Goal: Communication & Community: Share content

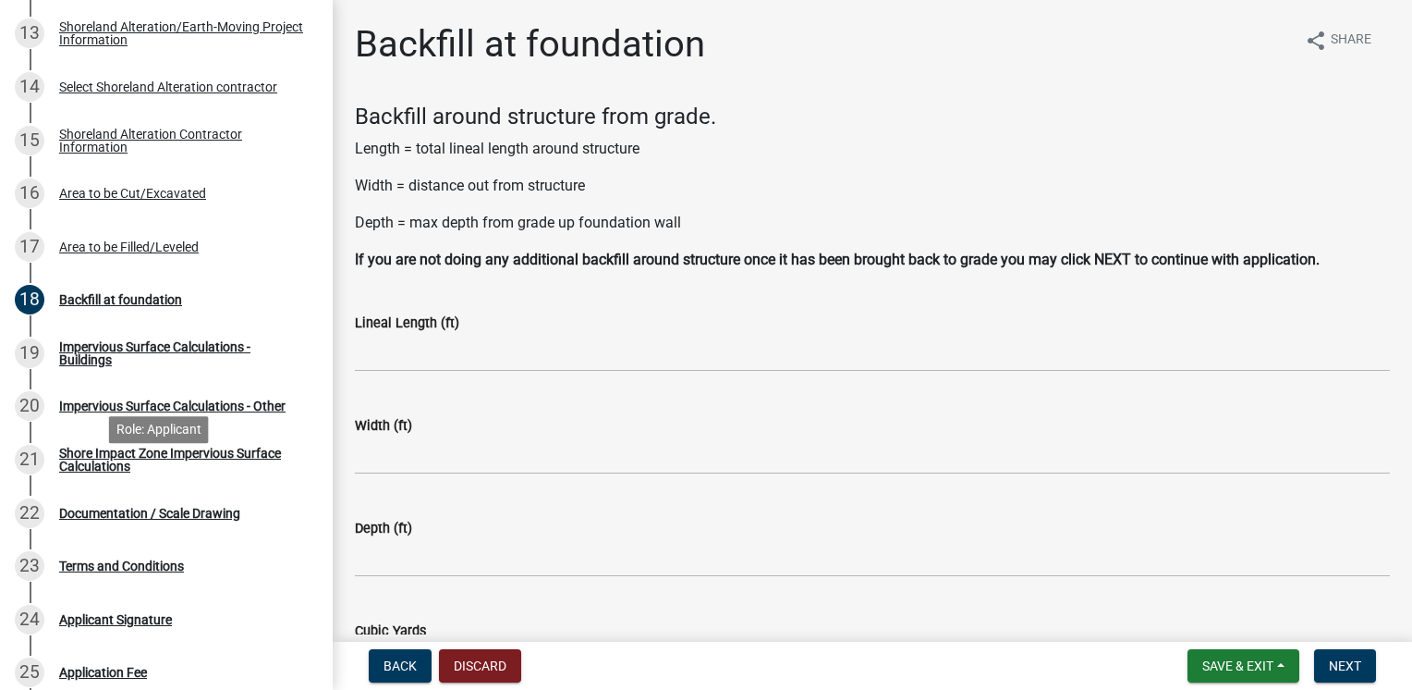
scroll to position [1172, 0]
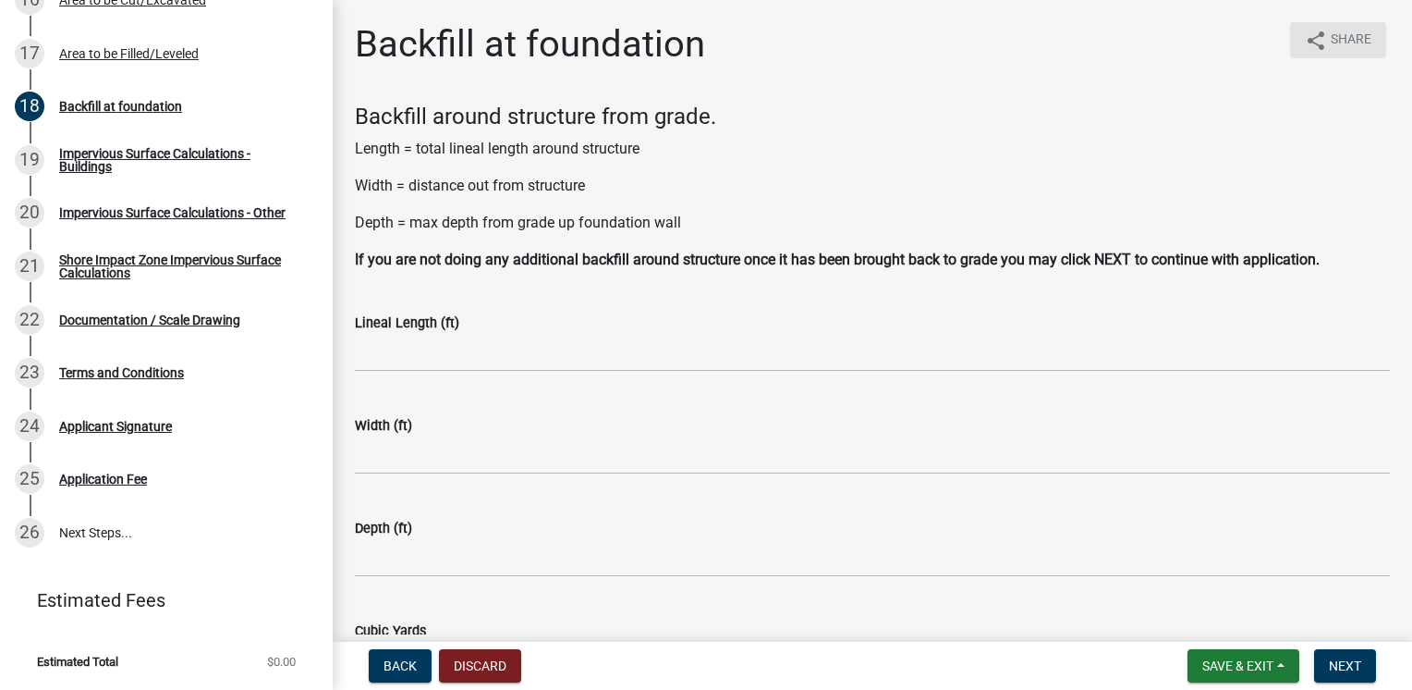
click at [1339, 31] on span "Share" at bounding box center [1351, 41] width 41 height 22
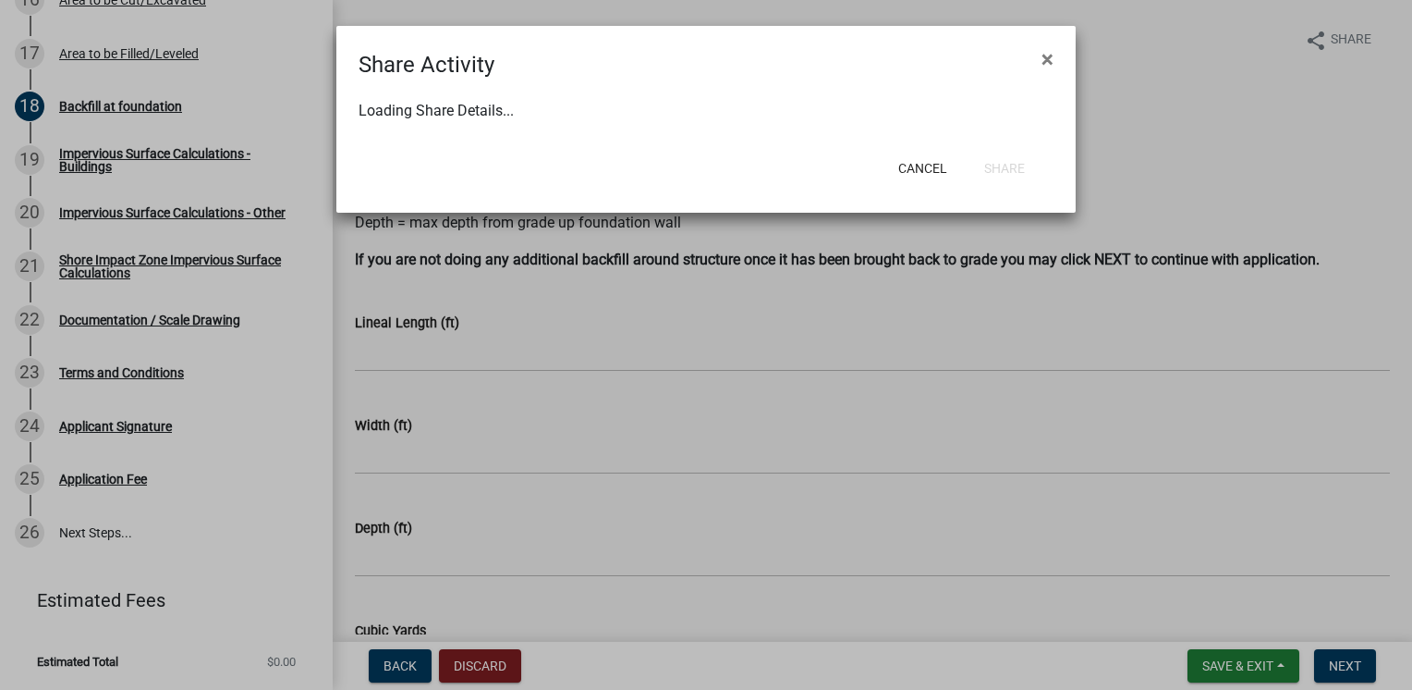
select select "1"
select select "0"
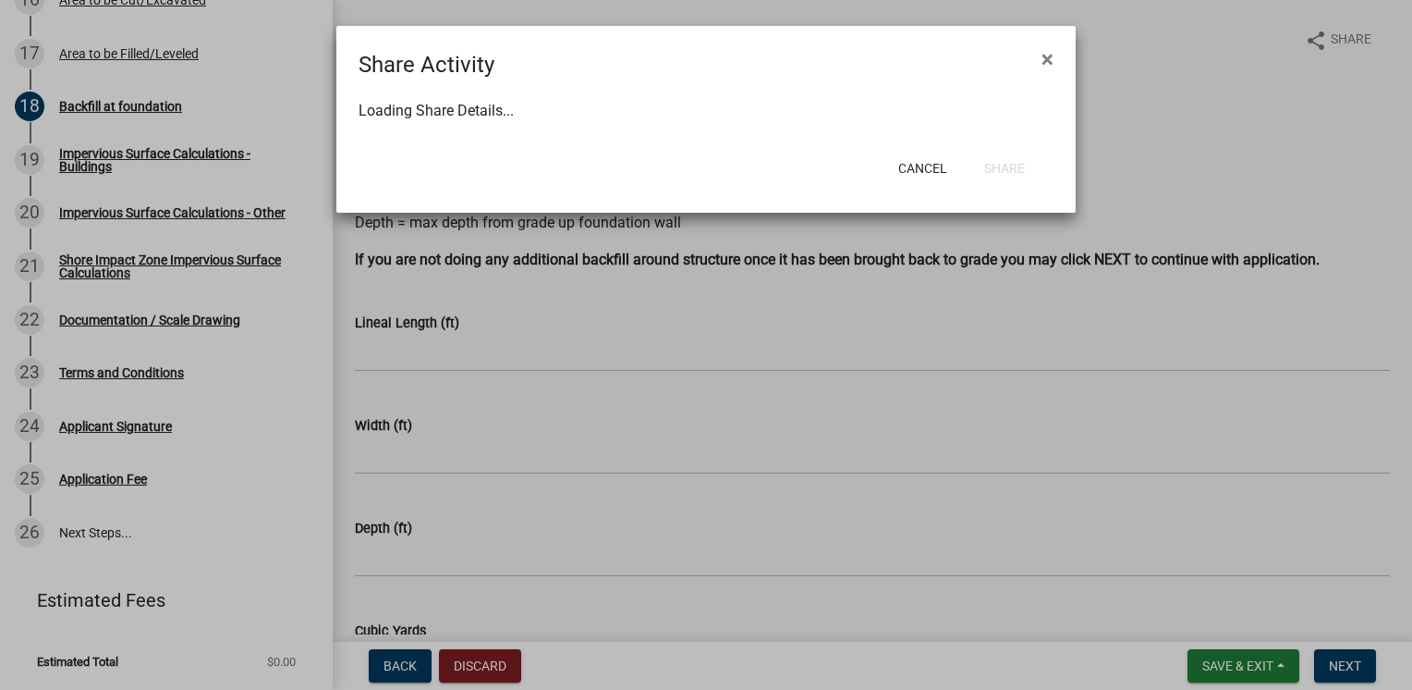
select select "0"
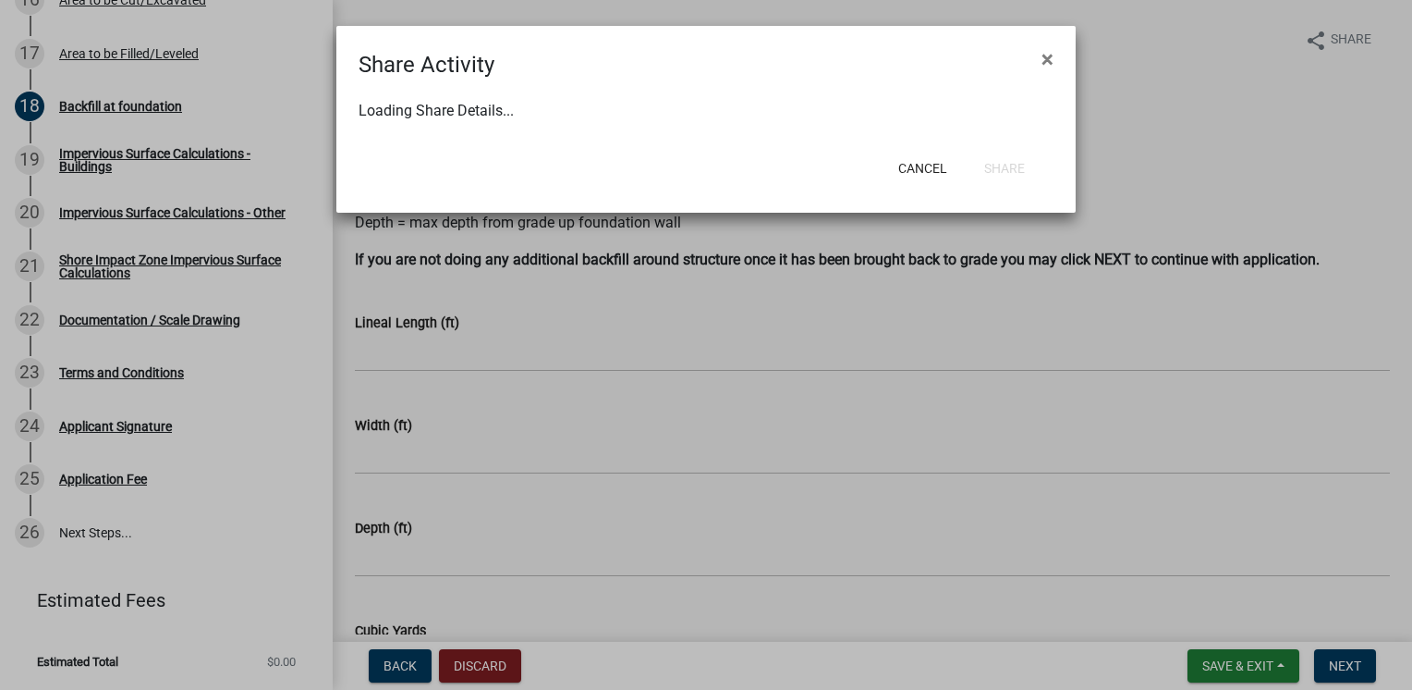
select select "0"
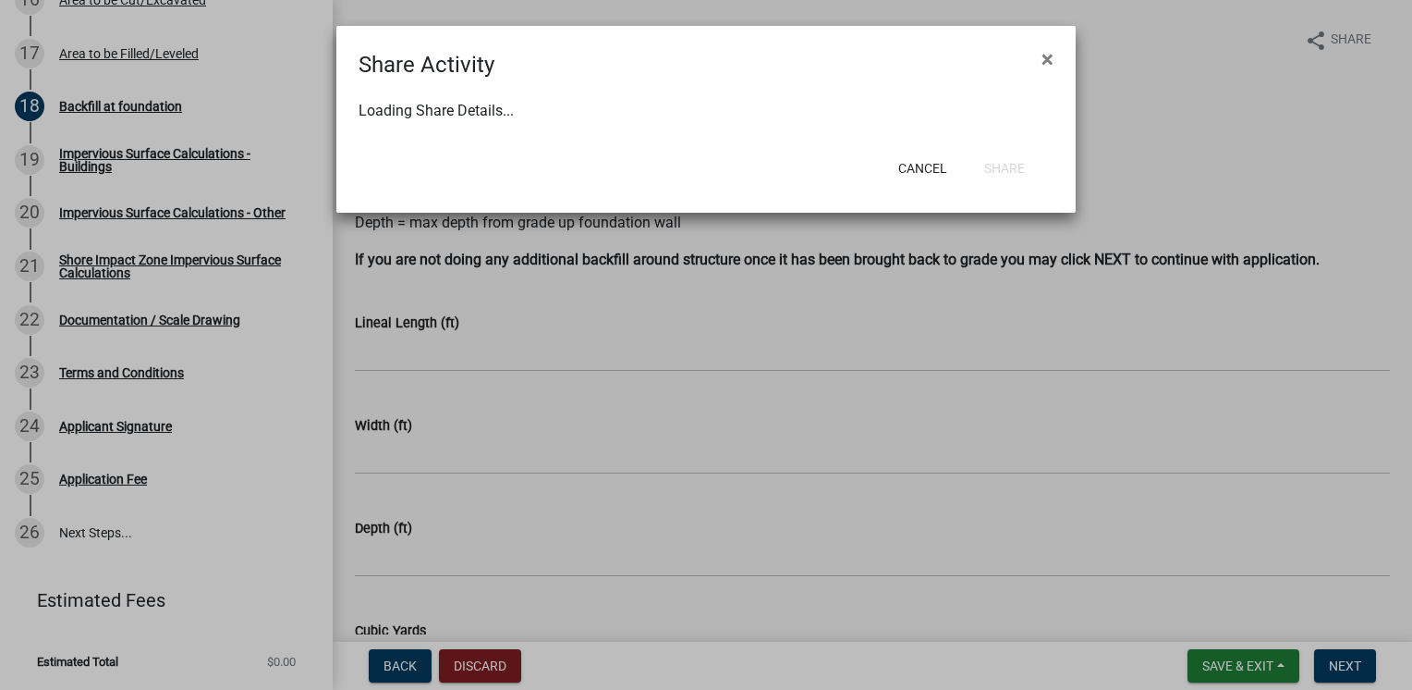
select select "0"
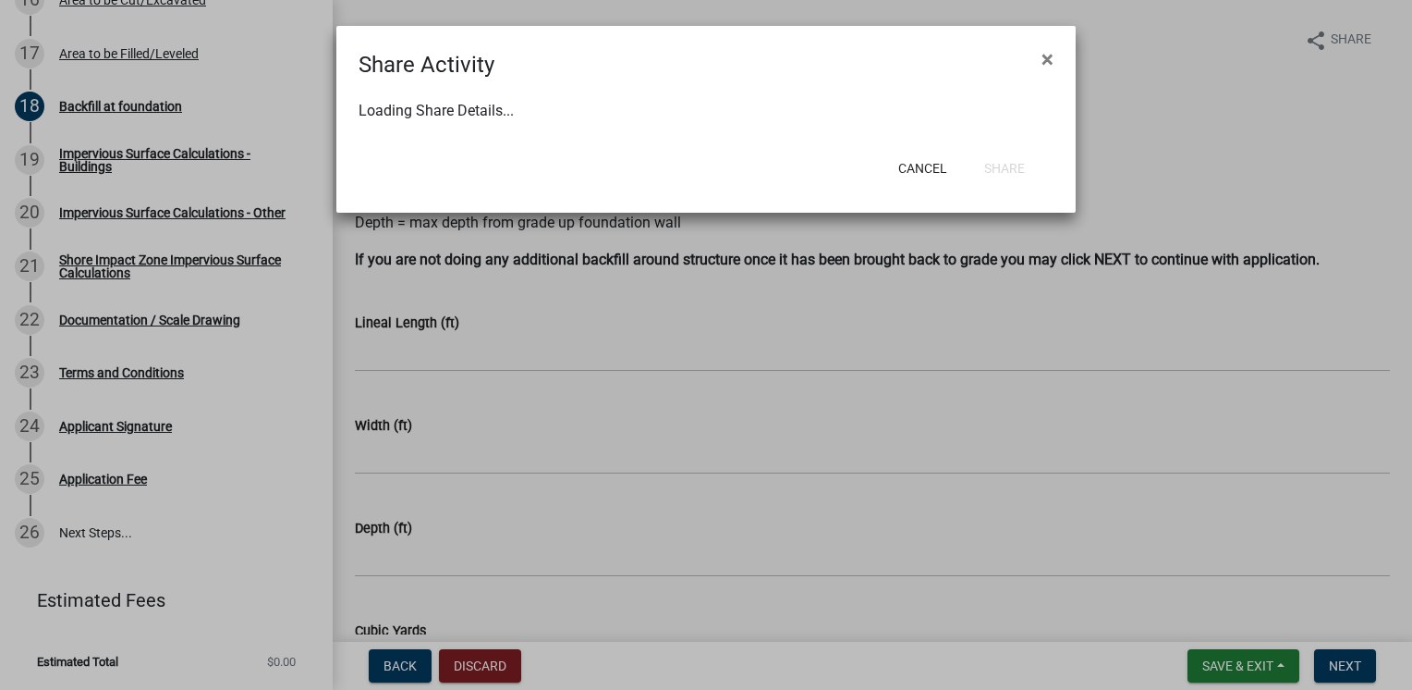
select select "0"
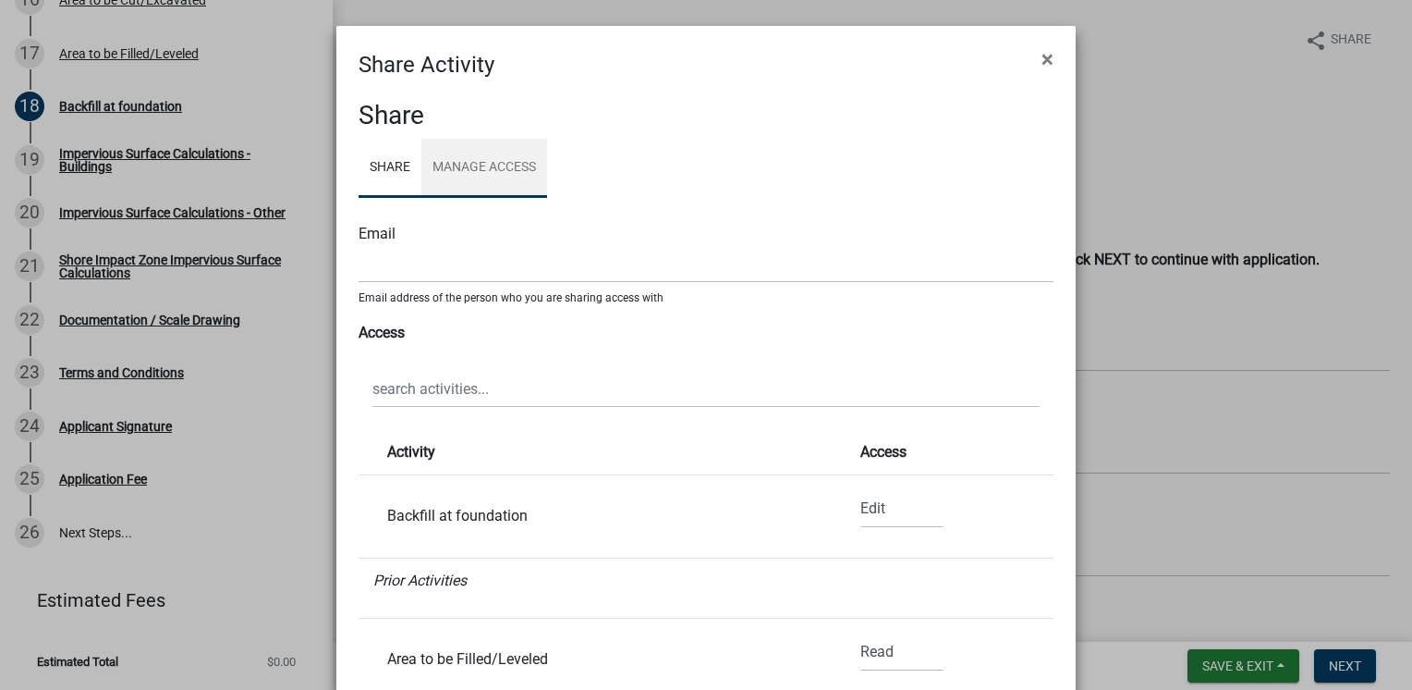
click at [471, 171] on link "Manage Access" at bounding box center [485, 168] width 126 height 59
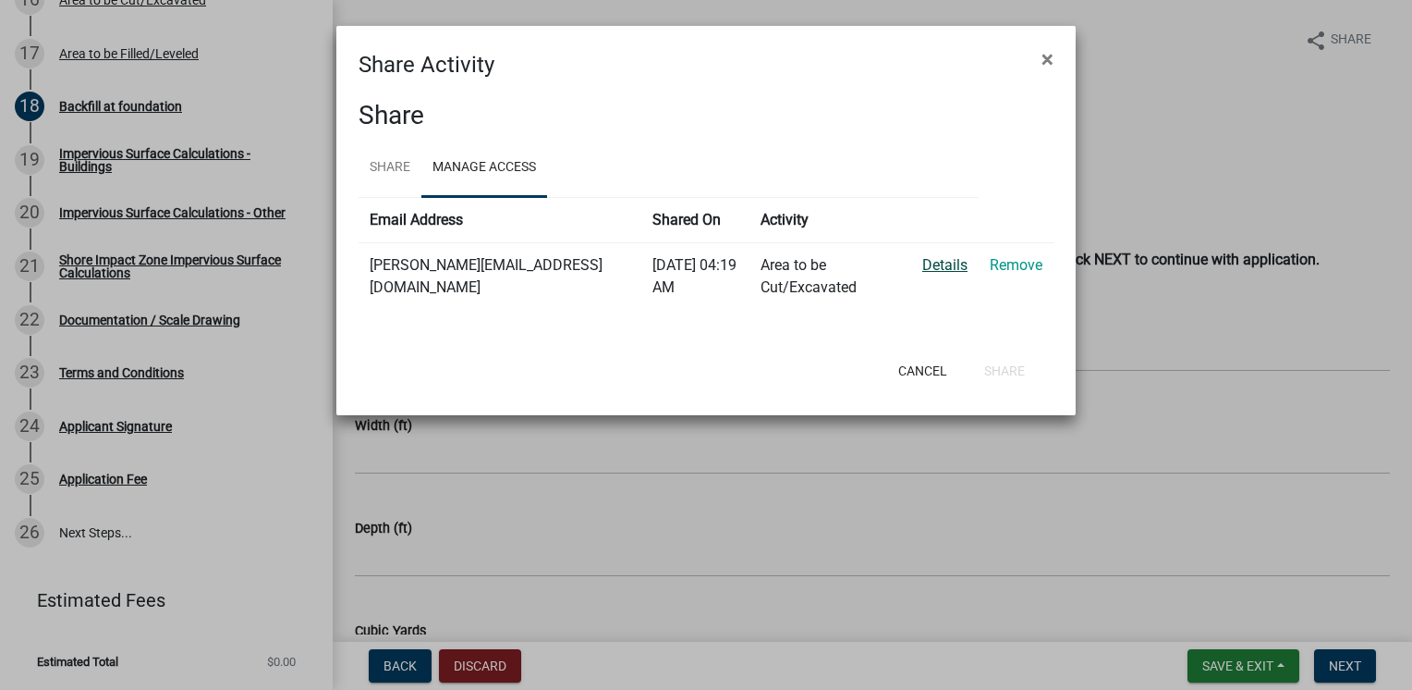
click at [946, 269] on link "Details" at bounding box center [945, 265] width 45 height 18
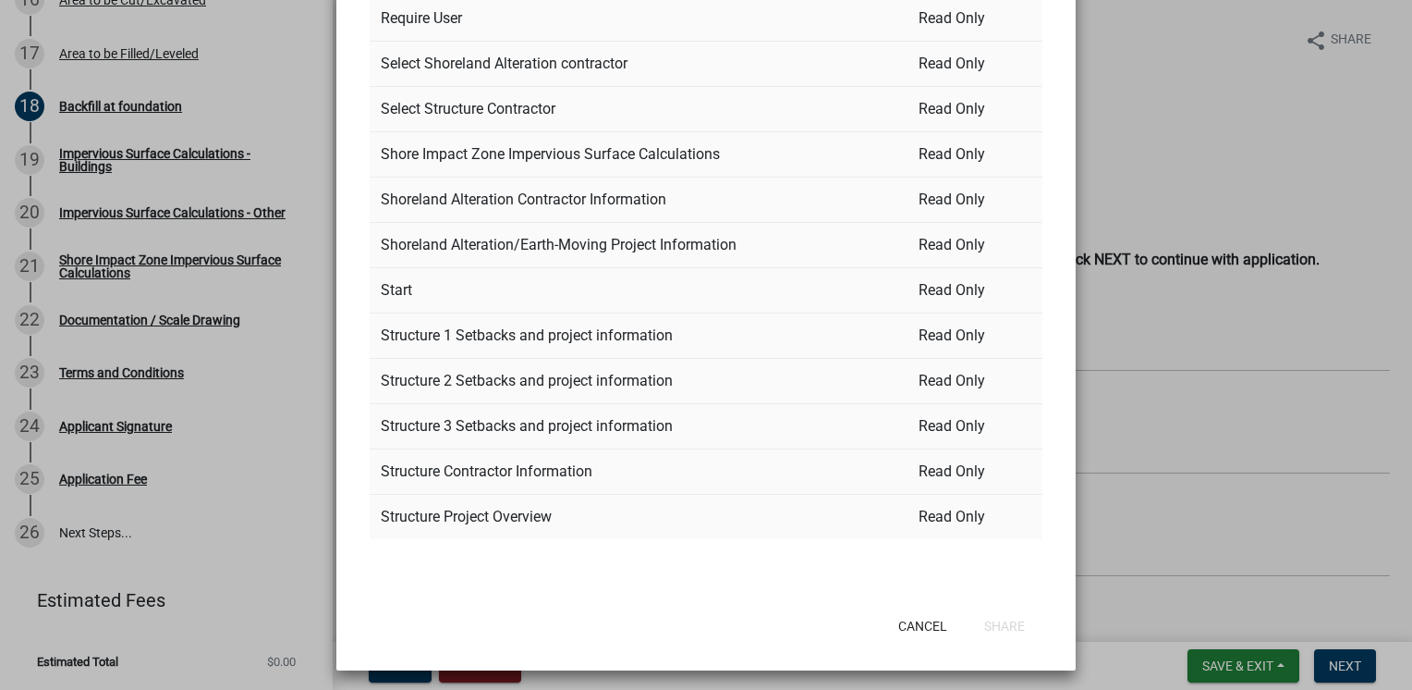
scroll to position [18, 0]
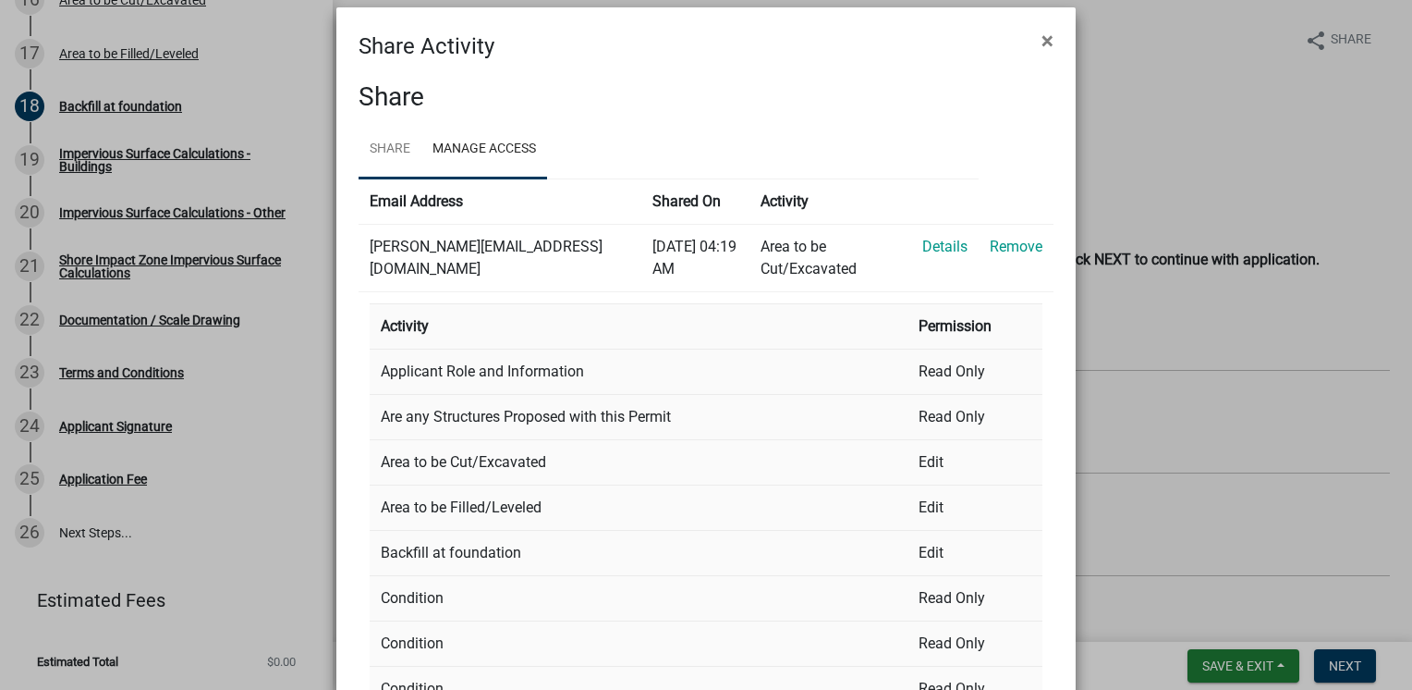
click at [393, 141] on link "Share" at bounding box center [390, 149] width 63 height 59
select select "1"
select select "0"
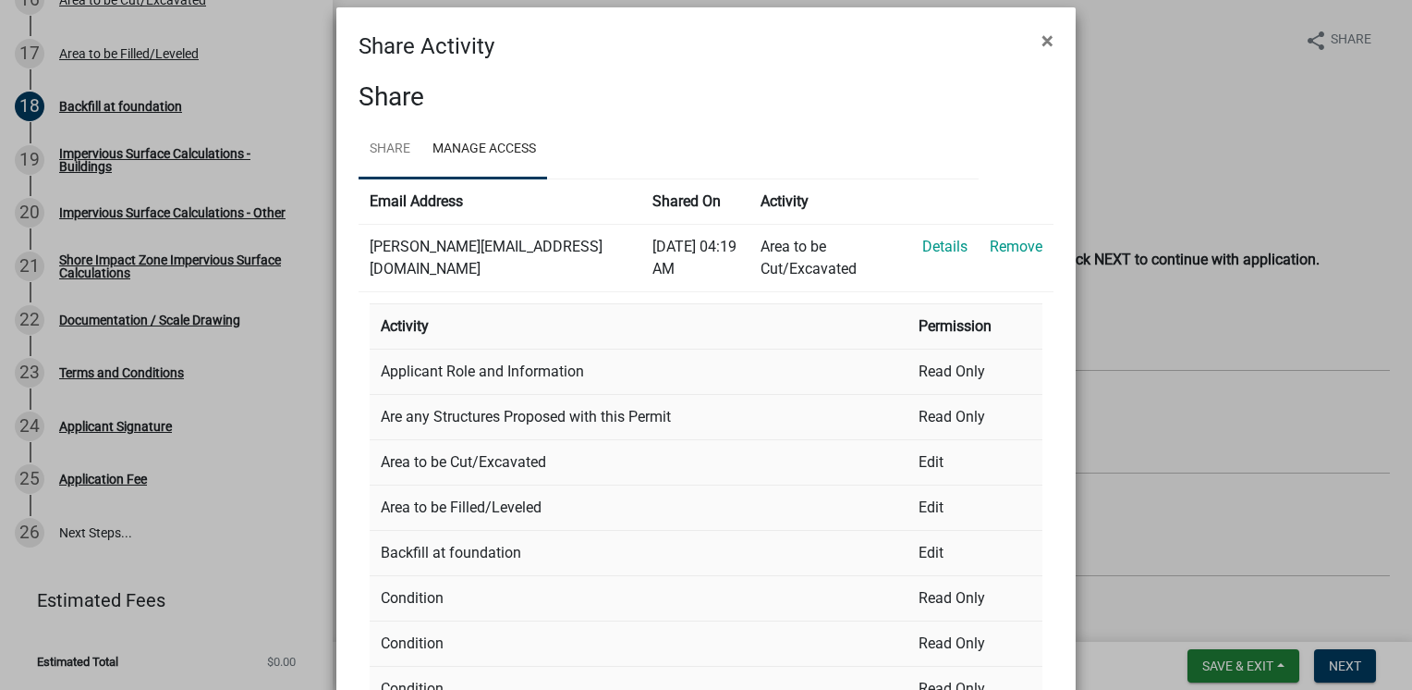
select select "0"
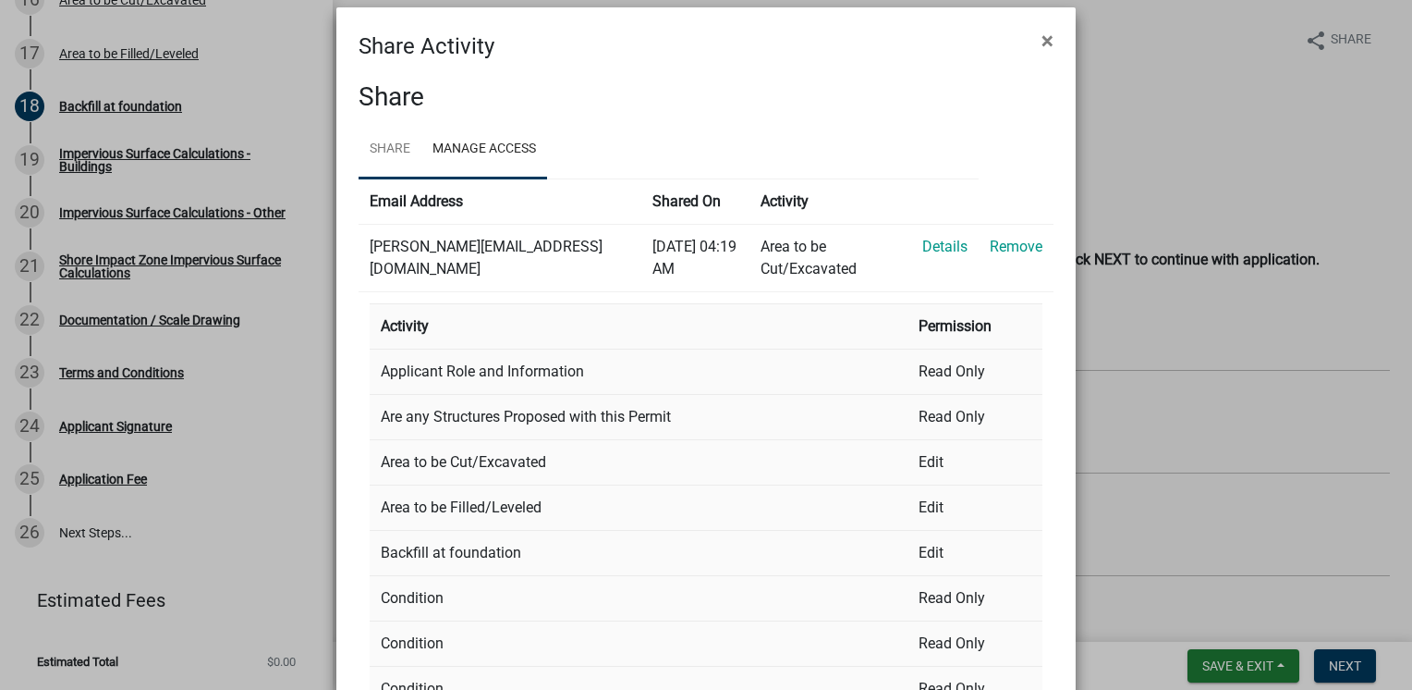
select select "0"
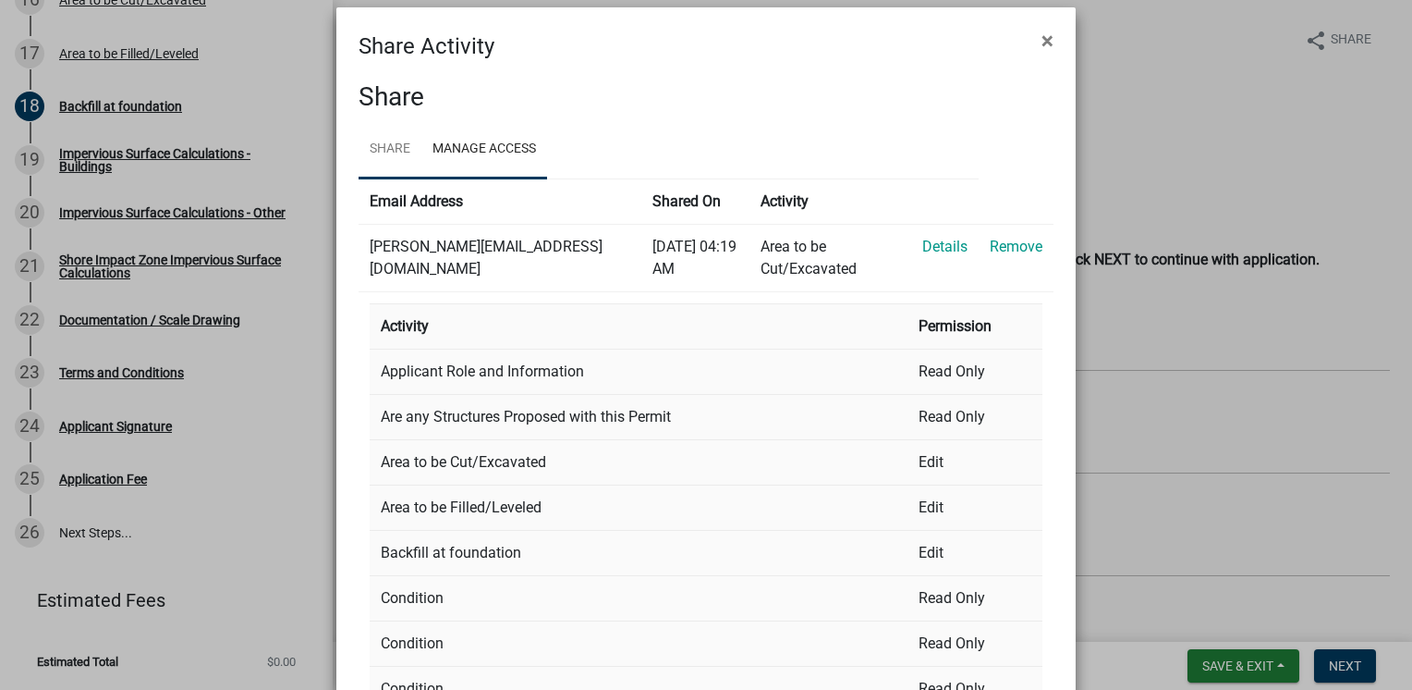
select select "0"
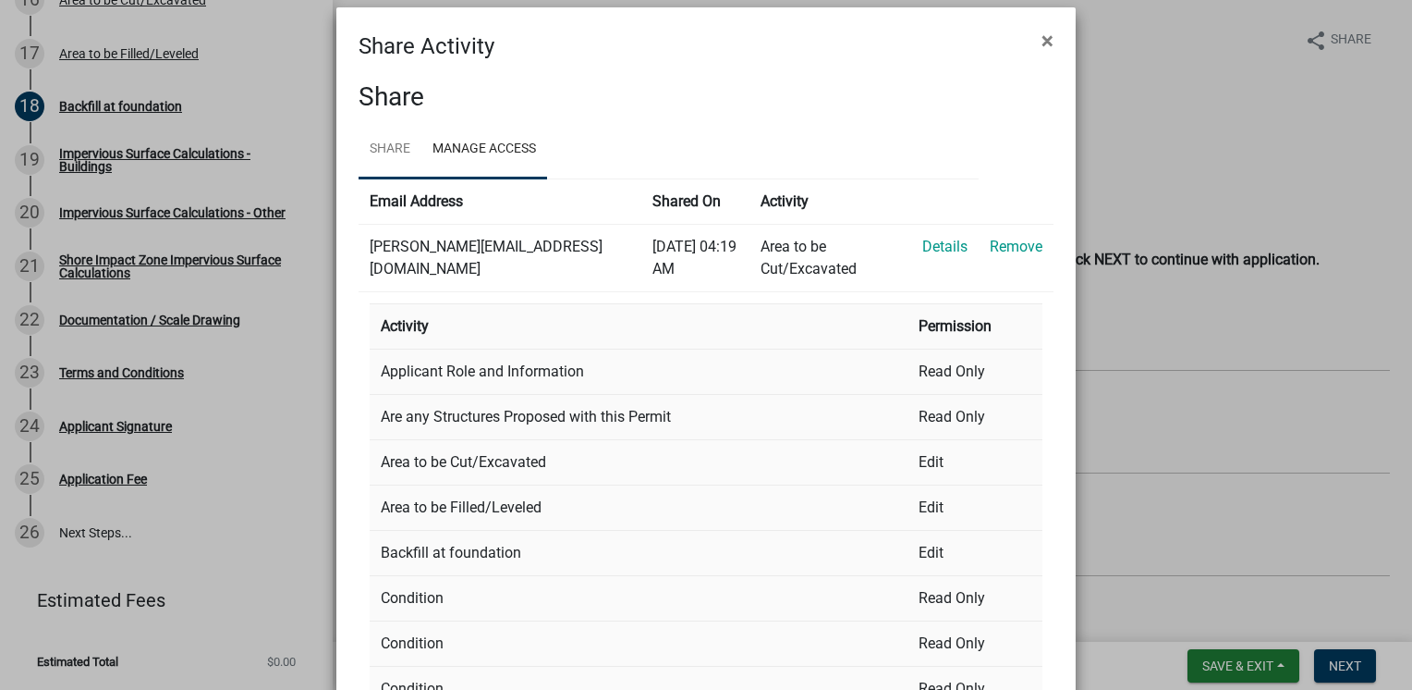
select select "0"
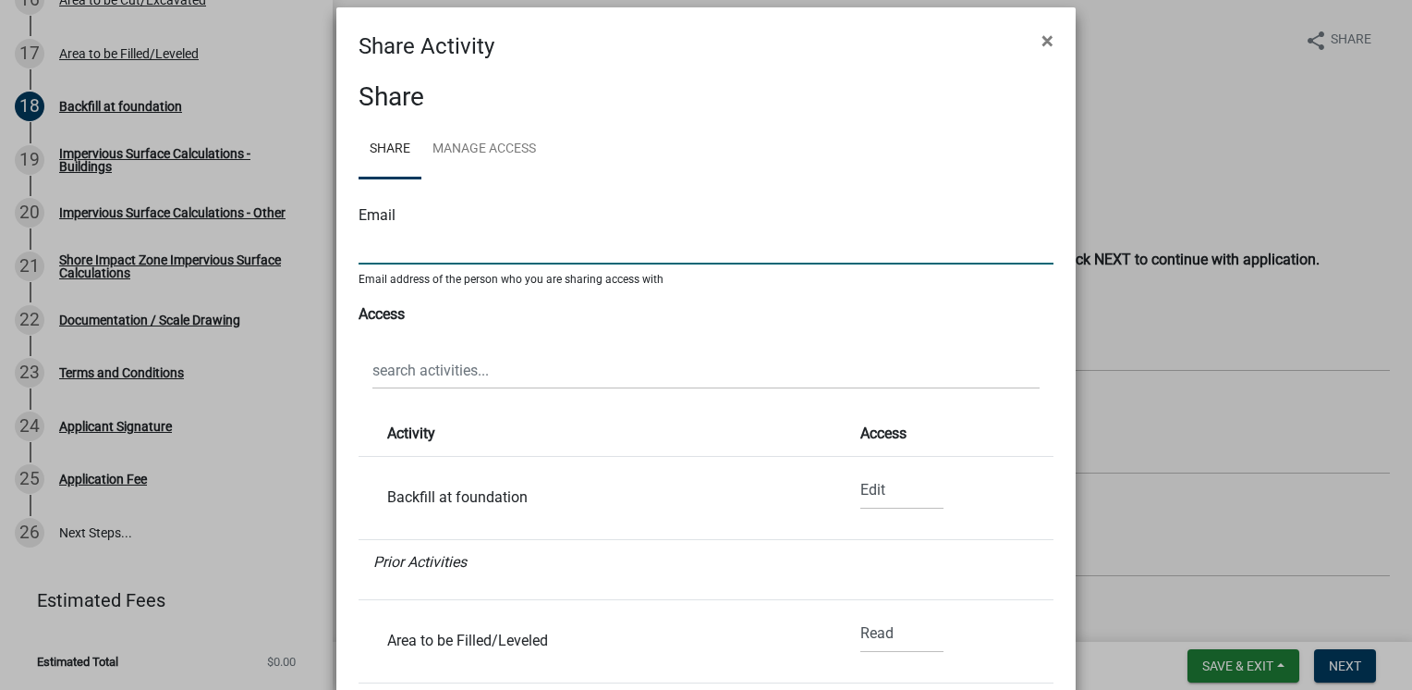
click at [448, 264] on div "Email address of the person who you are sharing access with" at bounding box center [706, 275] width 695 height 22
click at [462, 148] on link "Manage Access" at bounding box center [485, 149] width 126 height 59
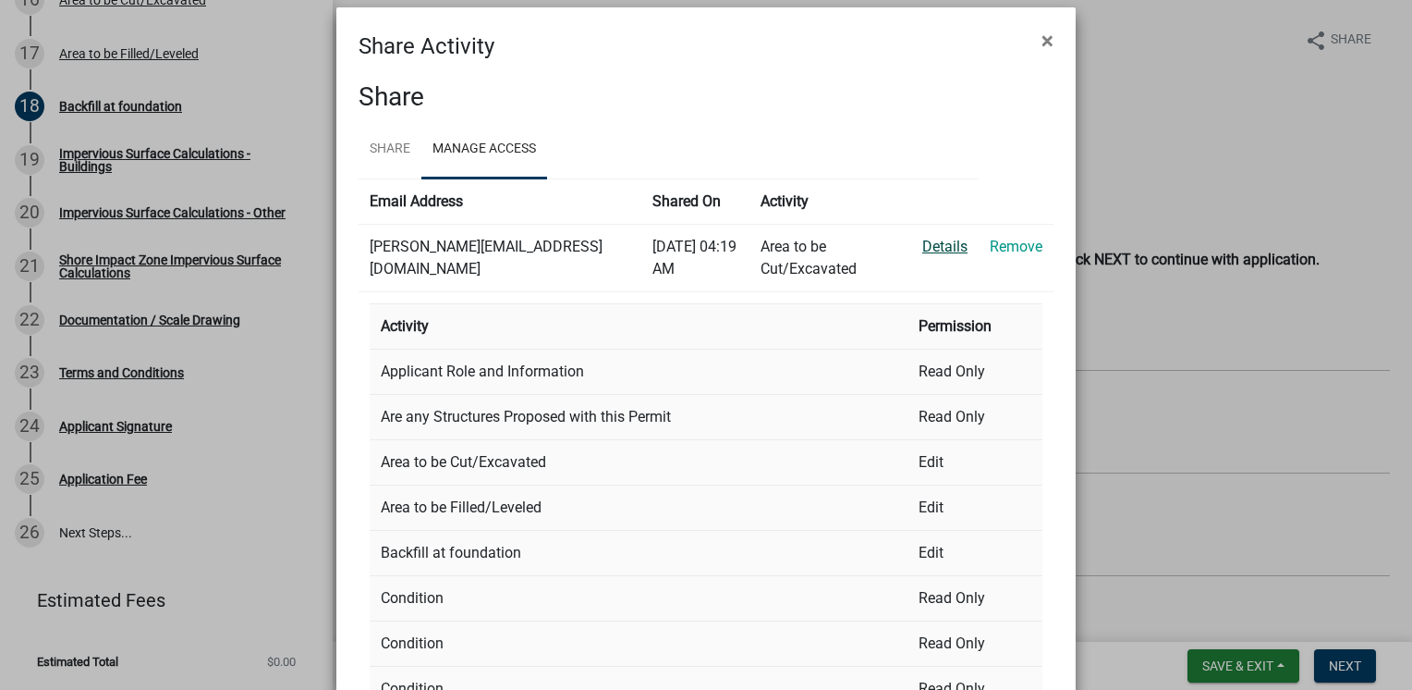
click at [948, 242] on link "Details" at bounding box center [945, 247] width 45 height 18
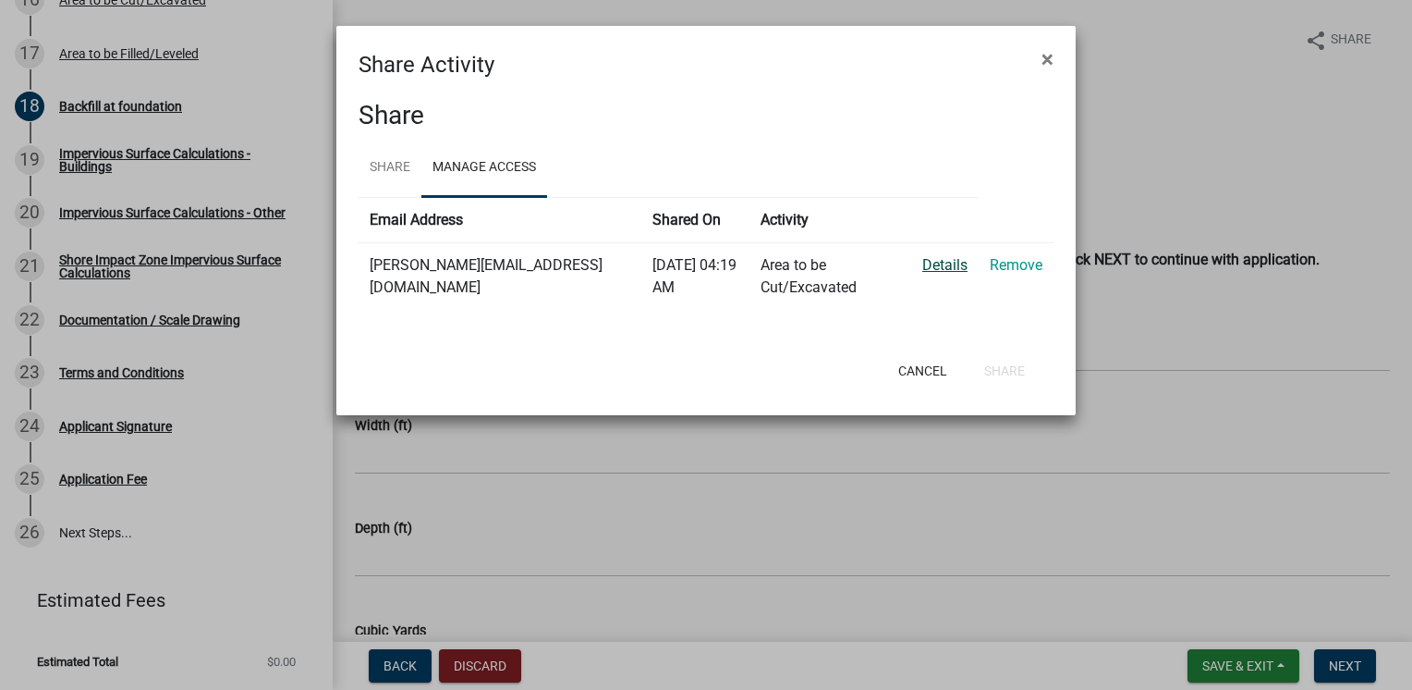
scroll to position [0, 0]
click at [933, 368] on button "Cancel" at bounding box center [923, 370] width 79 height 33
